Goal: Navigation & Orientation: Find specific page/section

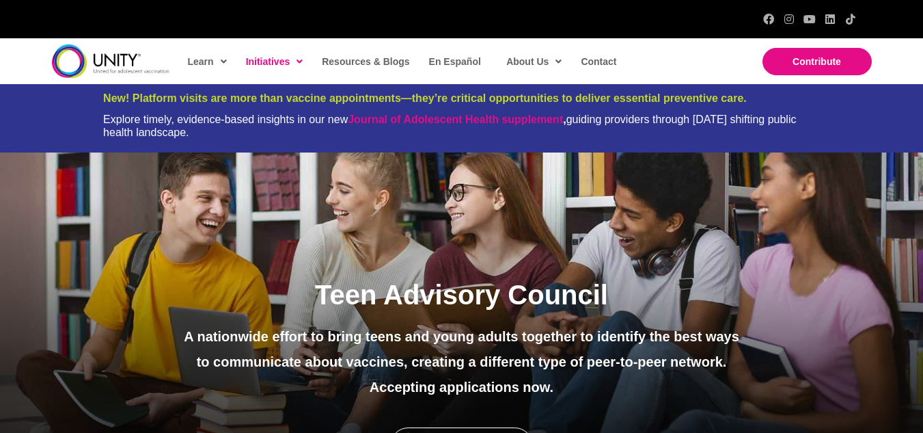
click at [221, 153] on span "Teens & Young Adults" at bounding box center [239, 157] width 92 height 11
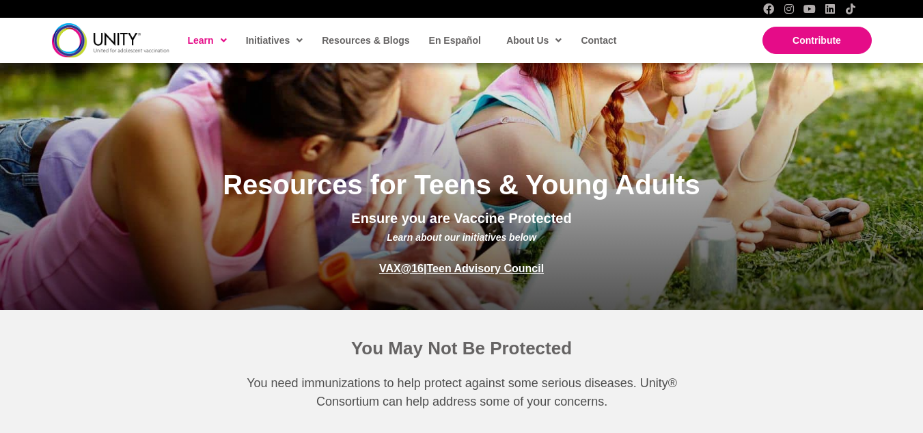
scroll to position [135, 0]
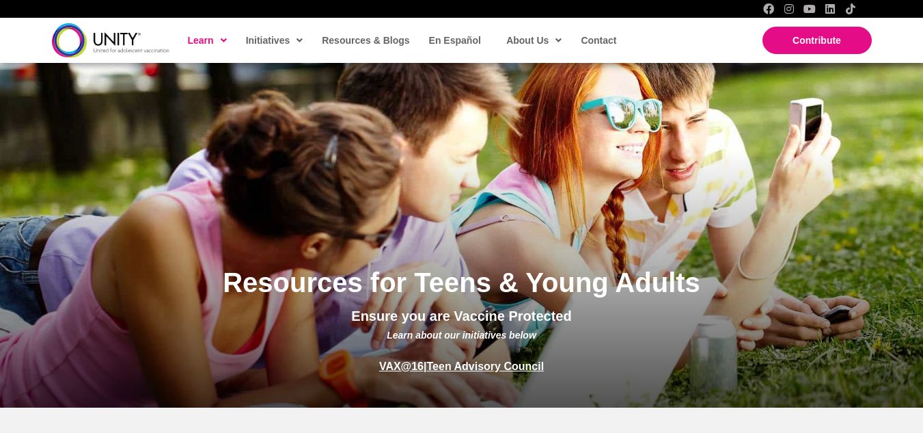
click at [297, 193] on span "Teen Advisory Council" at bounding box center [298, 198] width 94 height 11
